Goal: Check status: Check status

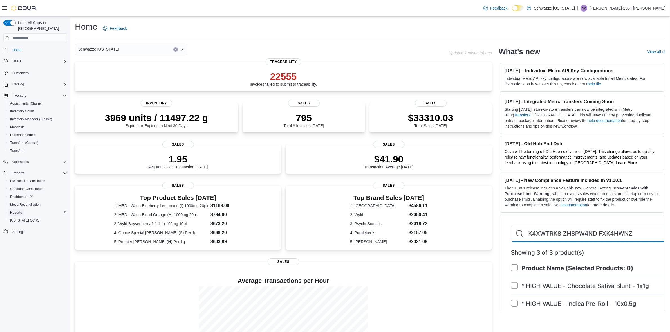
click at [22, 209] on span "Reports" at bounding box center [16, 212] width 12 height 7
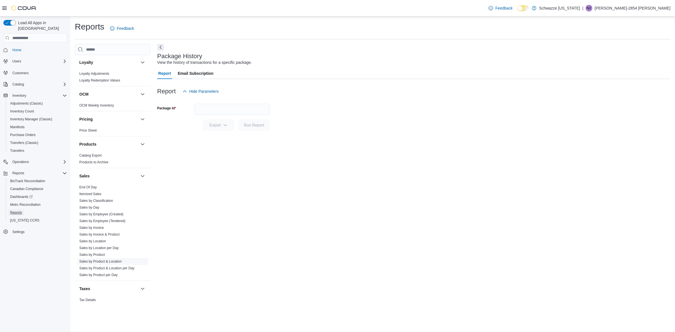
scroll to position [281, 0]
click at [98, 220] on link "Sales by Employee (Tendered)" at bounding box center [102, 219] width 46 height 4
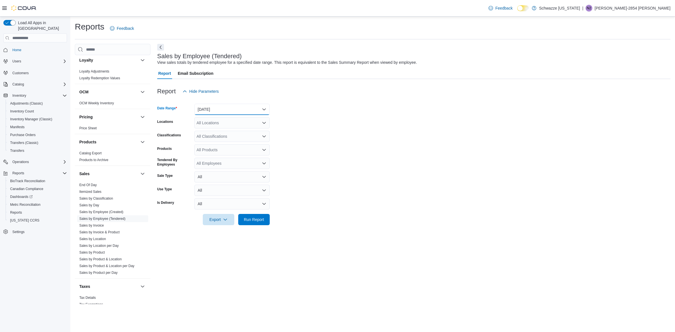
click at [228, 107] on button "Yesterday" at bounding box center [231, 109] width 75 height 11
click at [222, 130] on span "Today" at bounding box center [235, 132] width 64 height 7
click at [221, 122] on div "All Locations" at bounding box center [231, 122] width 75 height 11
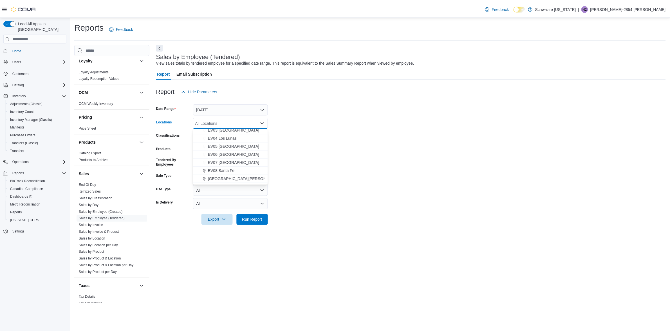
scroll to position [70, 0]
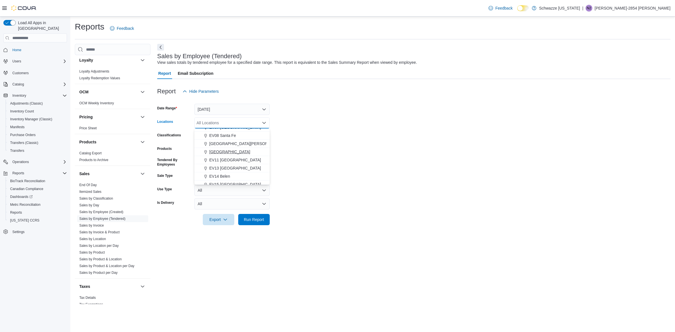
click at [224, 150] on span "EV10 Sunland Park" at bounding box center [229, 152] width 41 height 6
click at [330, 188] on form "Date Range Today Locations EV10 Sunland Park Combo box. Selected. EV10 Sunland …" at bounding box center [413, 161] width 513 height 128
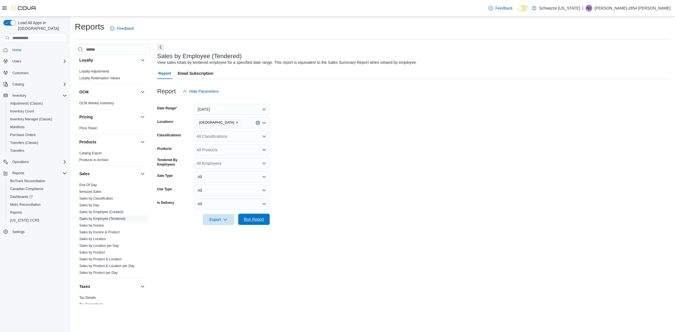
click at [262, 219] on span "Run Report" at bounding box center [254, 220] width 20 height 6
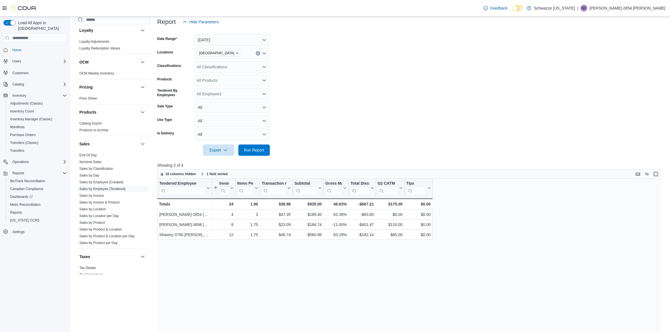
scroll to position [70, 0]
click at [257, 152] on span "Run Report" at bounding box center [254, 148] width 25 height 11
